Goal: Find specific page/section: Find specific page/section

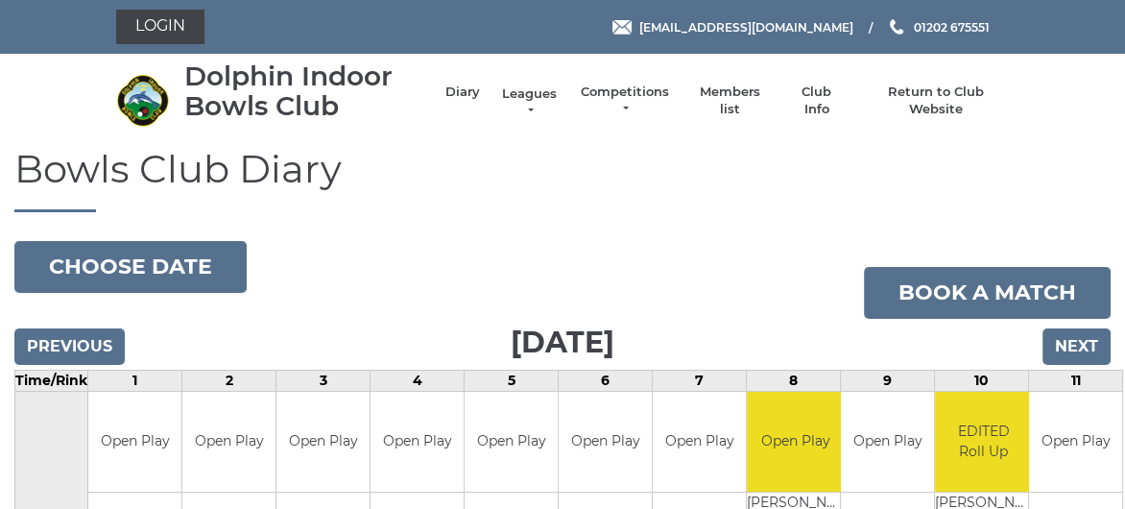
click at [541, 92] on link "Leagues" at bounding box center [529, 102] width 60 height 35
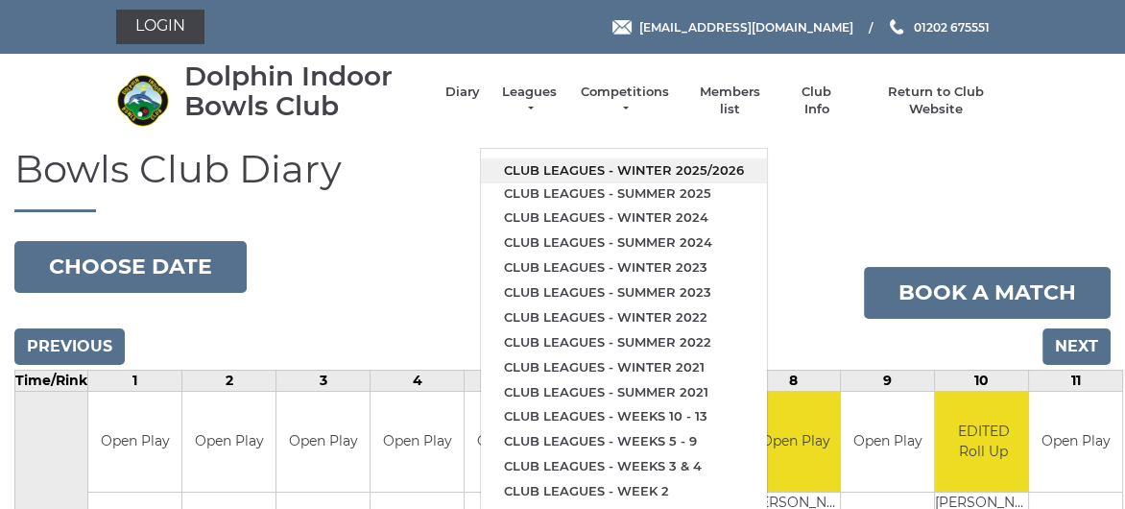
click at [567, 167] on link "Club leagues - Winter 2025/2026" at bounding box center [624, 170] width 286 height 25
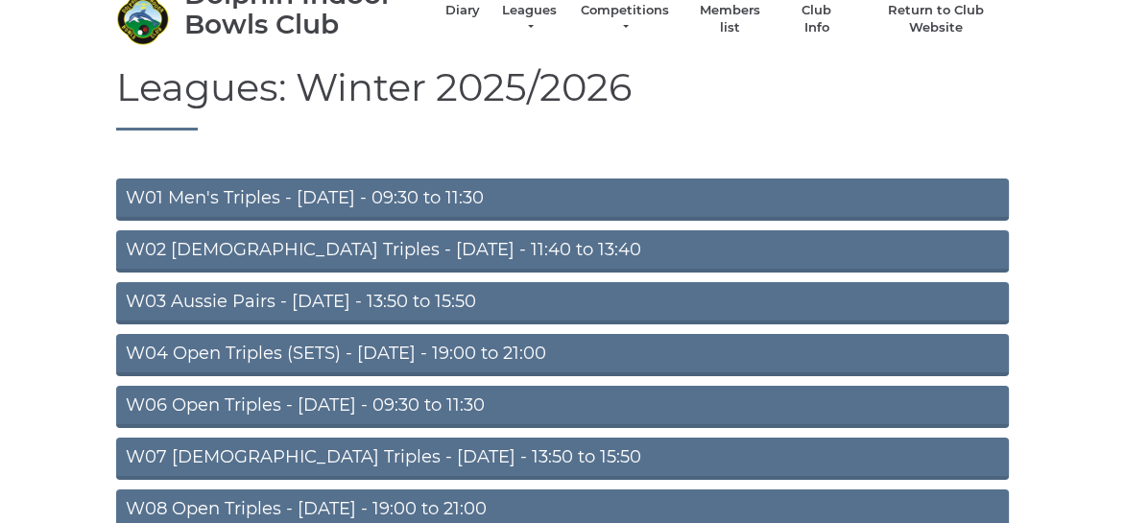
scroll to position [192, 0]
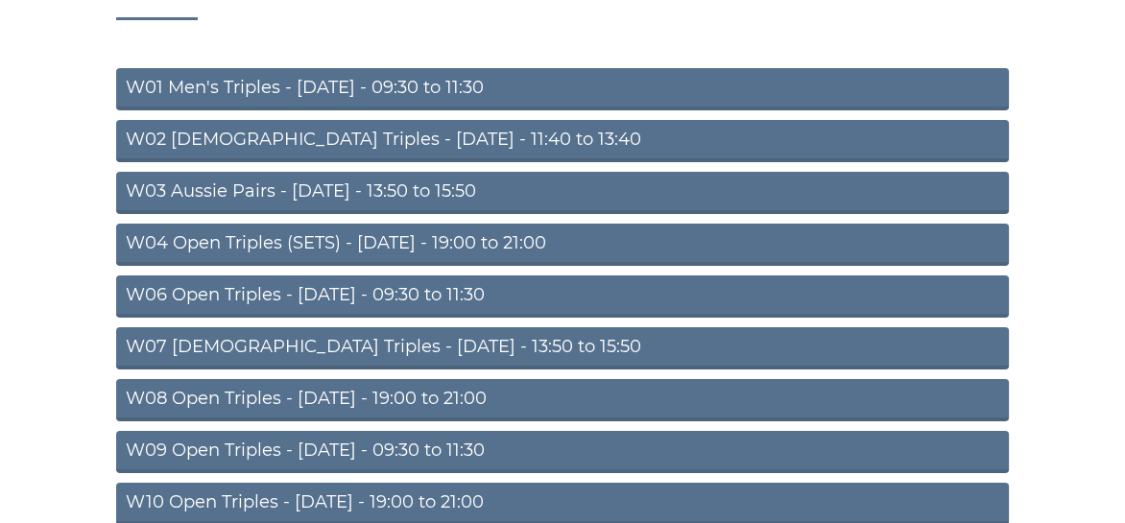
click at [365, 295] on link "W06 Open Triples - Tuesday - 09:30 to 11:30" at bounding box center [562, 297] width 893 height 42
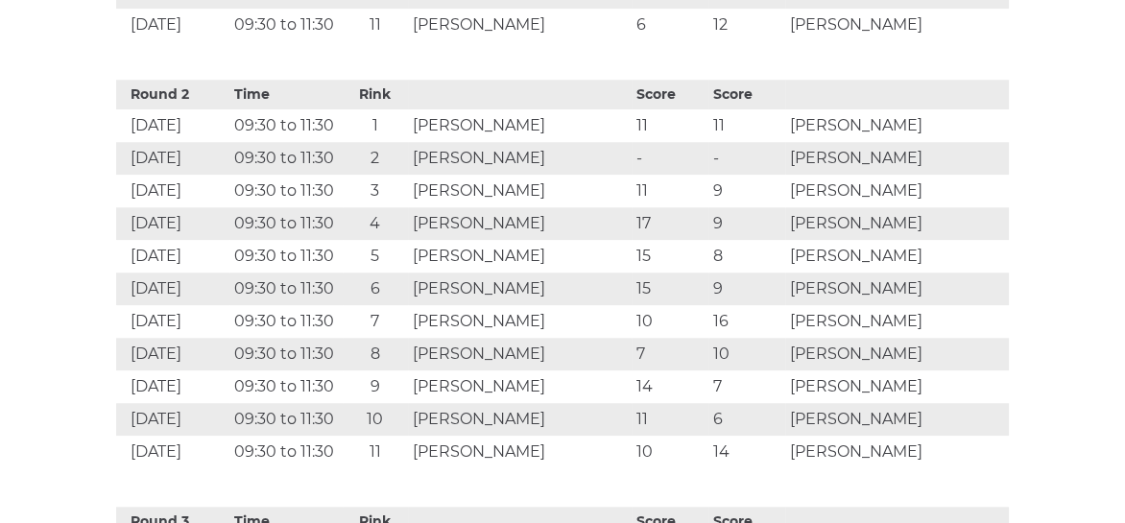
scroll to position [1824, 0]
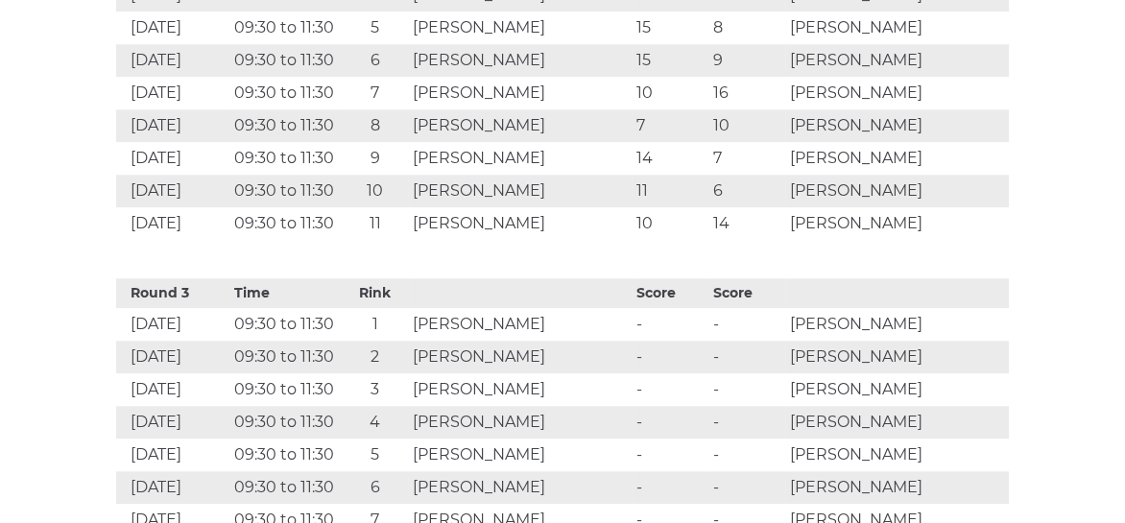
scroll to position [1728, 0]
